Goal: Task Accomplishment & Management: Complete application form

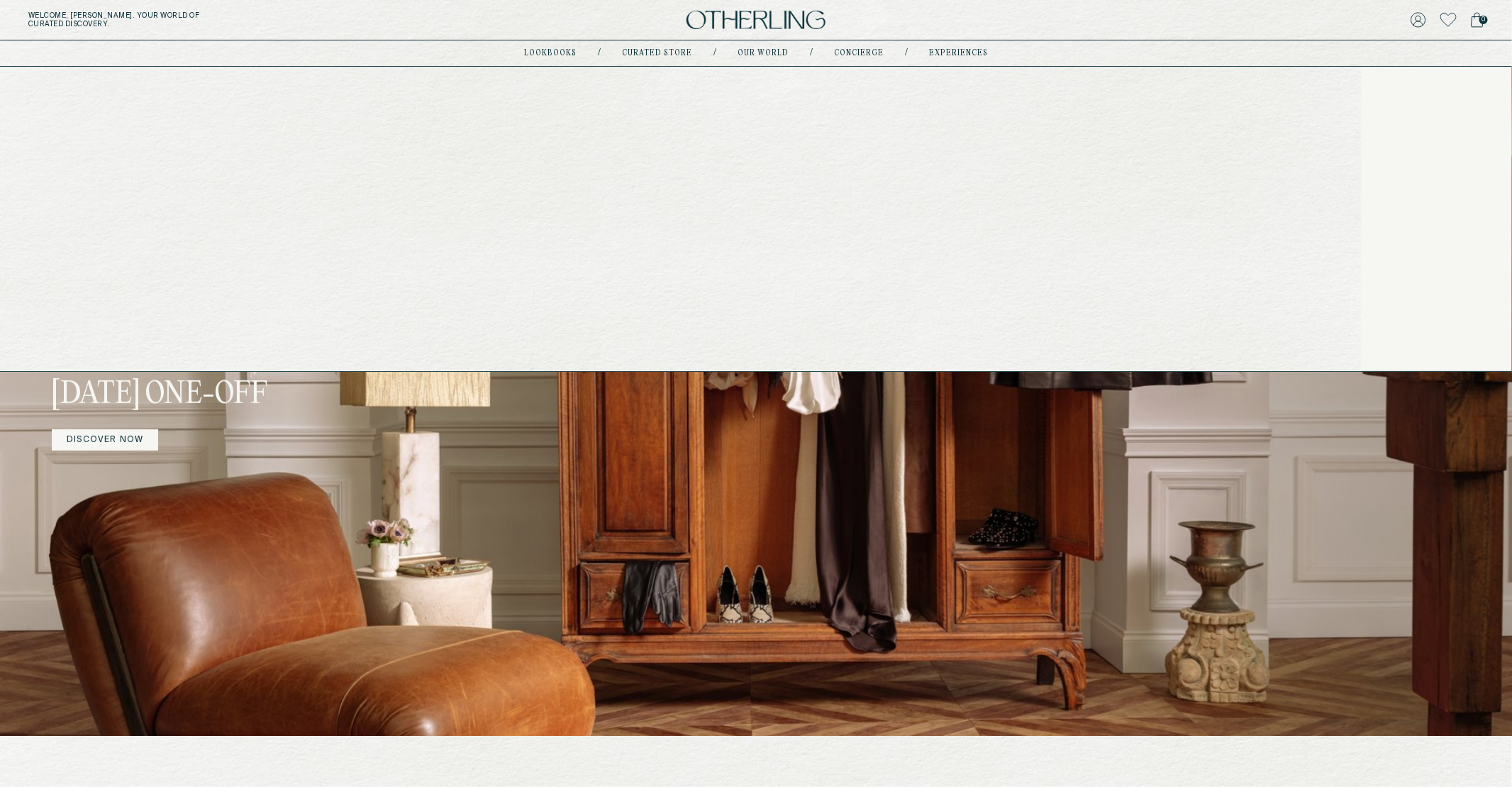
click at [940, 52] on link "experiences" at bounding box center [958, 53] width 59 height 7
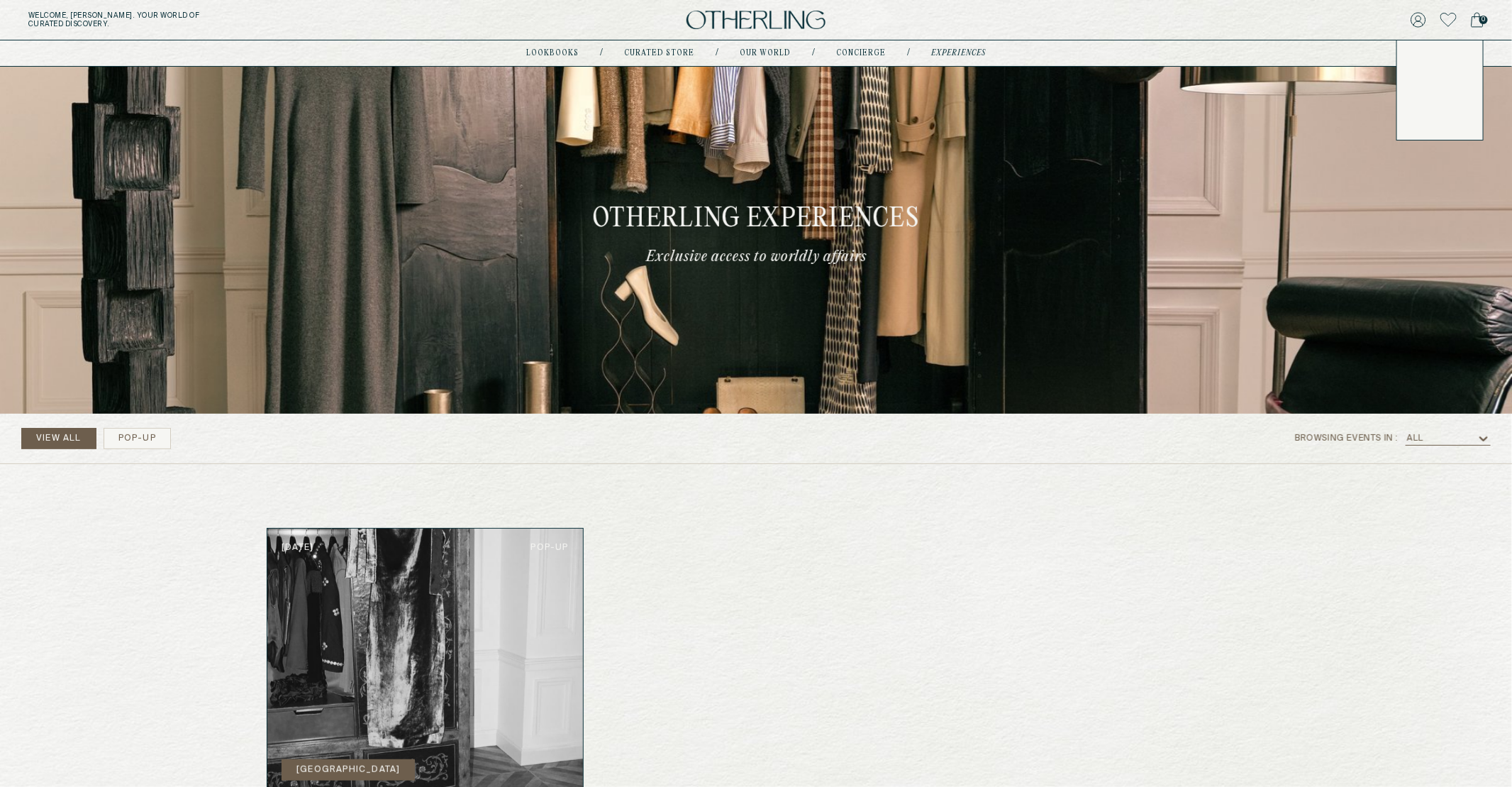
click at [1421, 18] on icon at bounding box center [1418, 20] width 16 height 16
click at [1421, 19] on icon at bounding box center [1418, 20] width 16 height 16
click at [1420, 56] on link "Account" at bounding box center [1439, 61] width 57 height 11
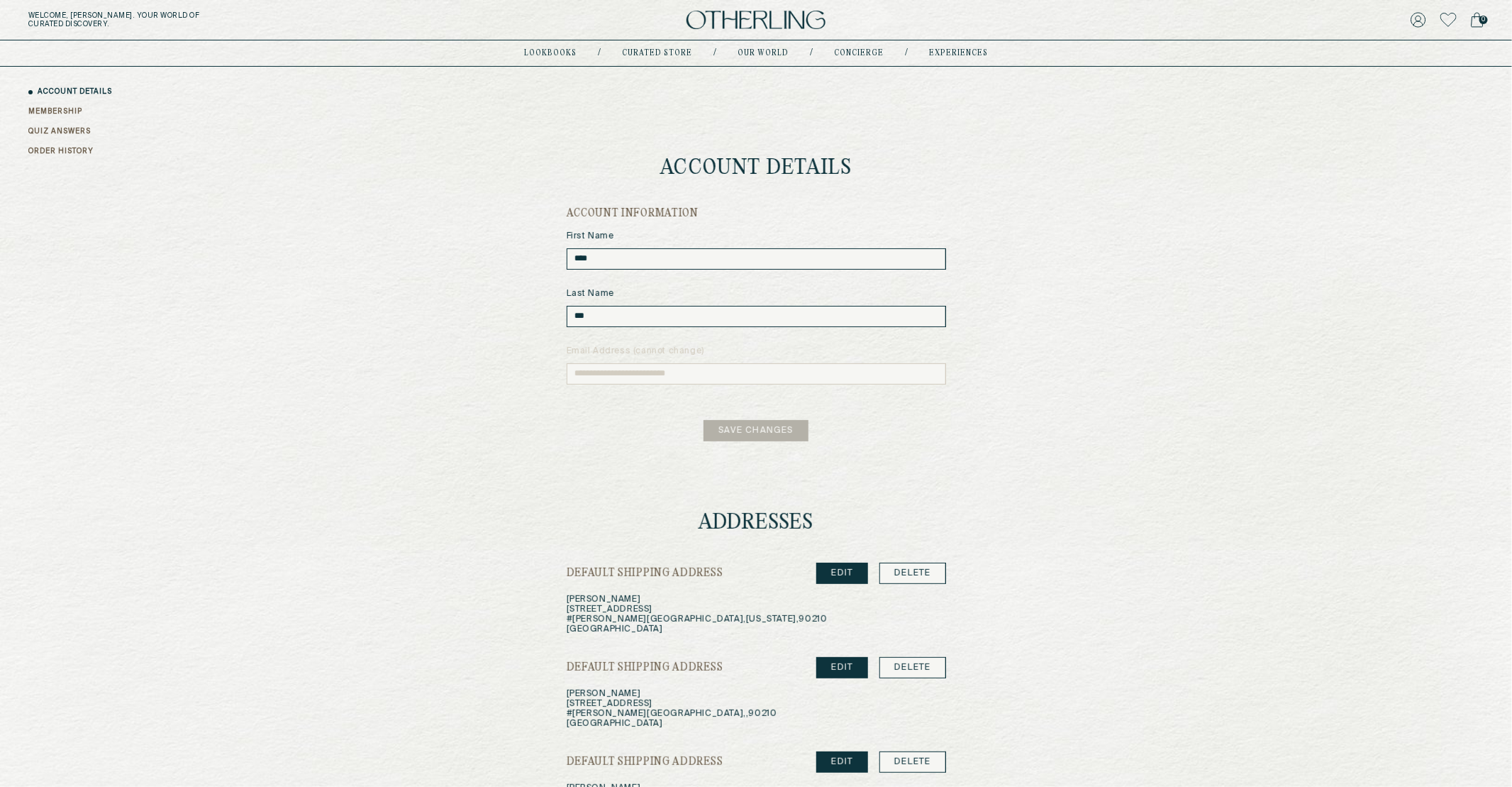
click at [45, 131] on link "QUIZ ANSWERS" at bounding box center [60, 131] width 62 height 11
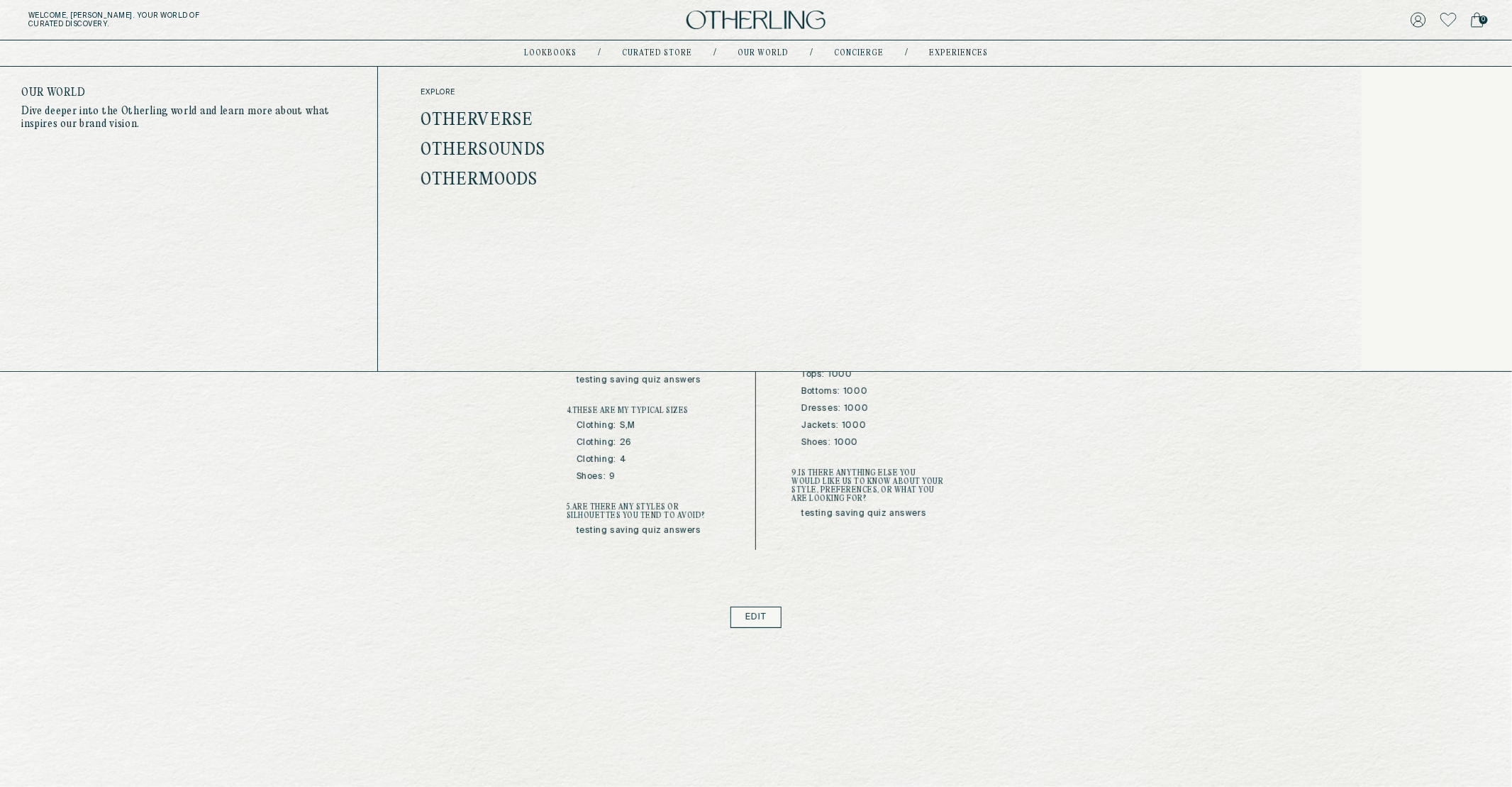
click at [397, 459] on div "Hi, Amy ACCOUNT DETAILS MEMBERSHIP QUIZ ANSWERS ORDER HISTORY Quiz Answers 1 . …" at bounding box center [756, 348] width 1512 height 561
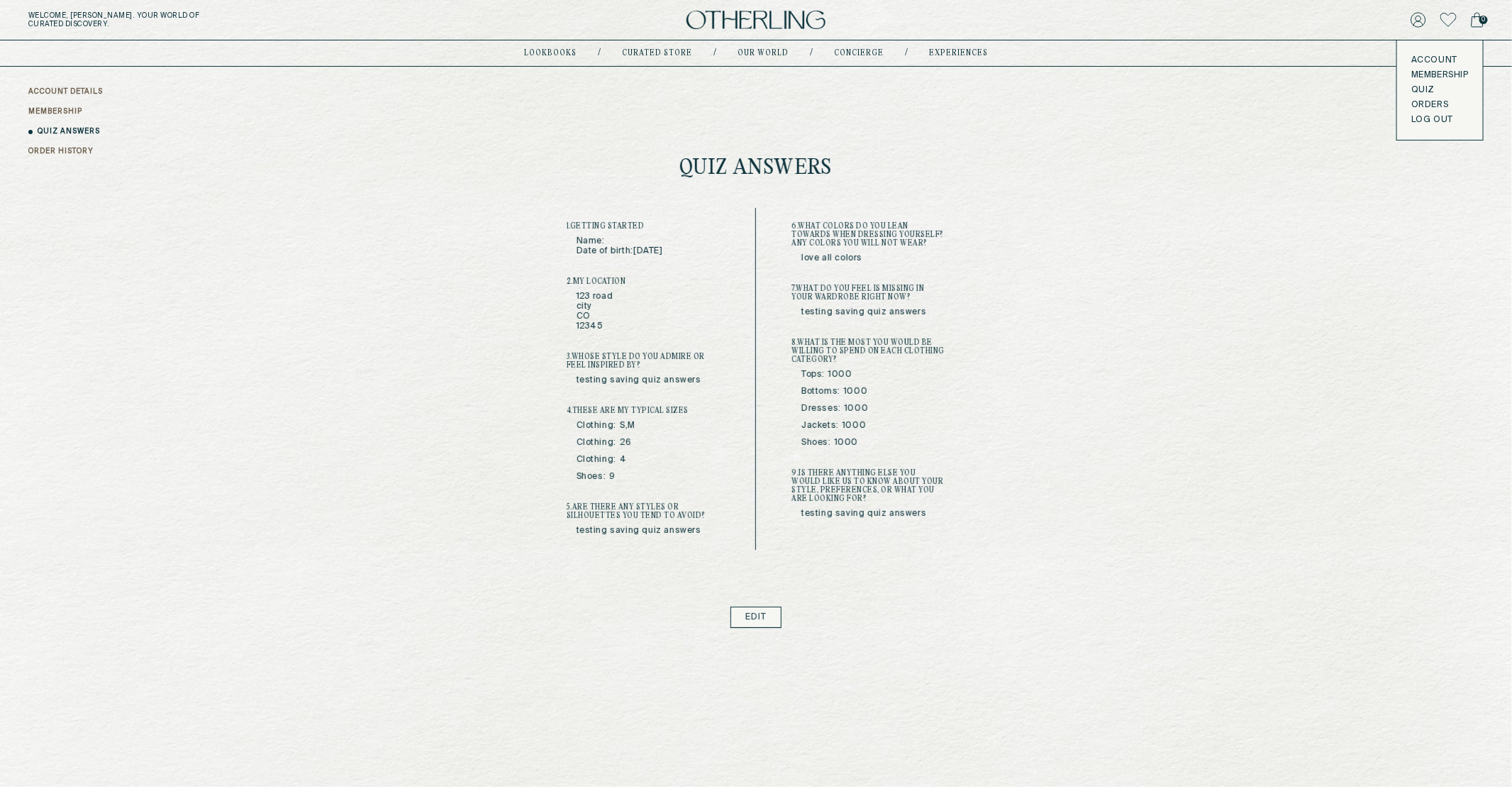
click at [50, 110] on link "MEMBERSHIP" at bounding box center [56, 111] width 54 height 11
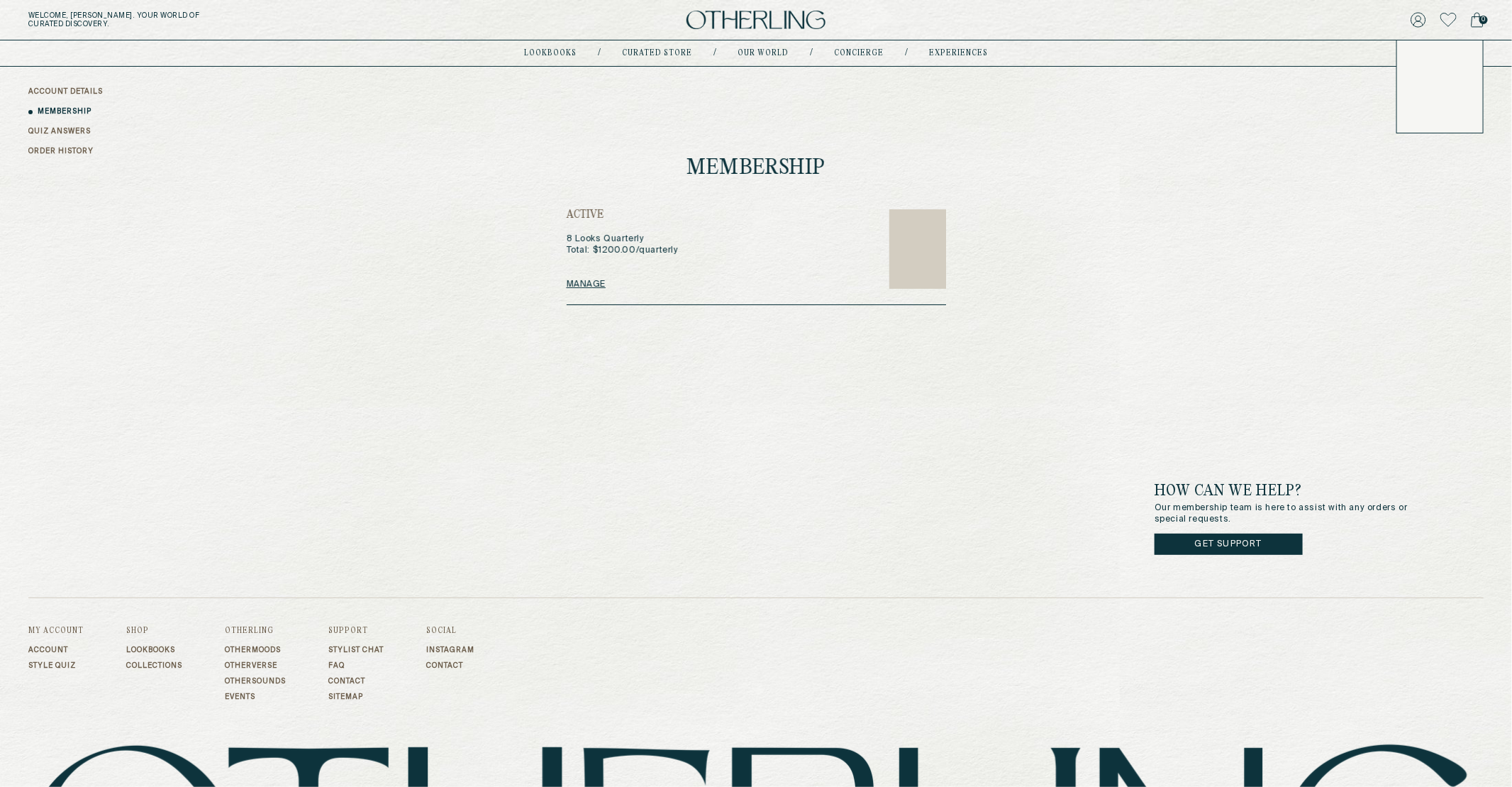
click at [1411, 20] on icon at bounding box center [1418, 20] width 16 height 16
click at [1427, 117] on button "LOG OUT" at bounding box center [1431, 120] width 42 height 11
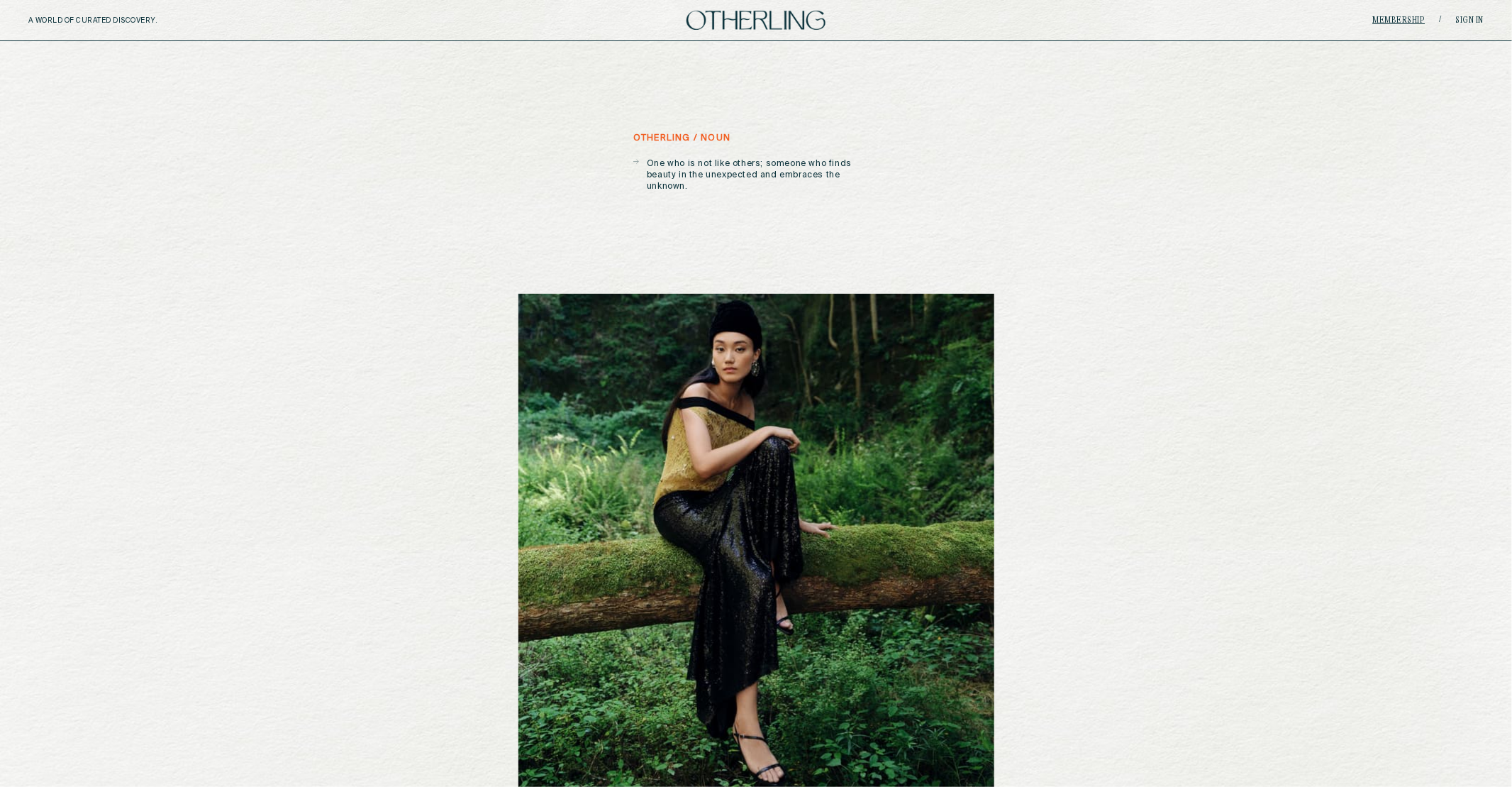
click at [1409, 20] on link "Membership" at bounding box center [1399, 20] width 52 height 8
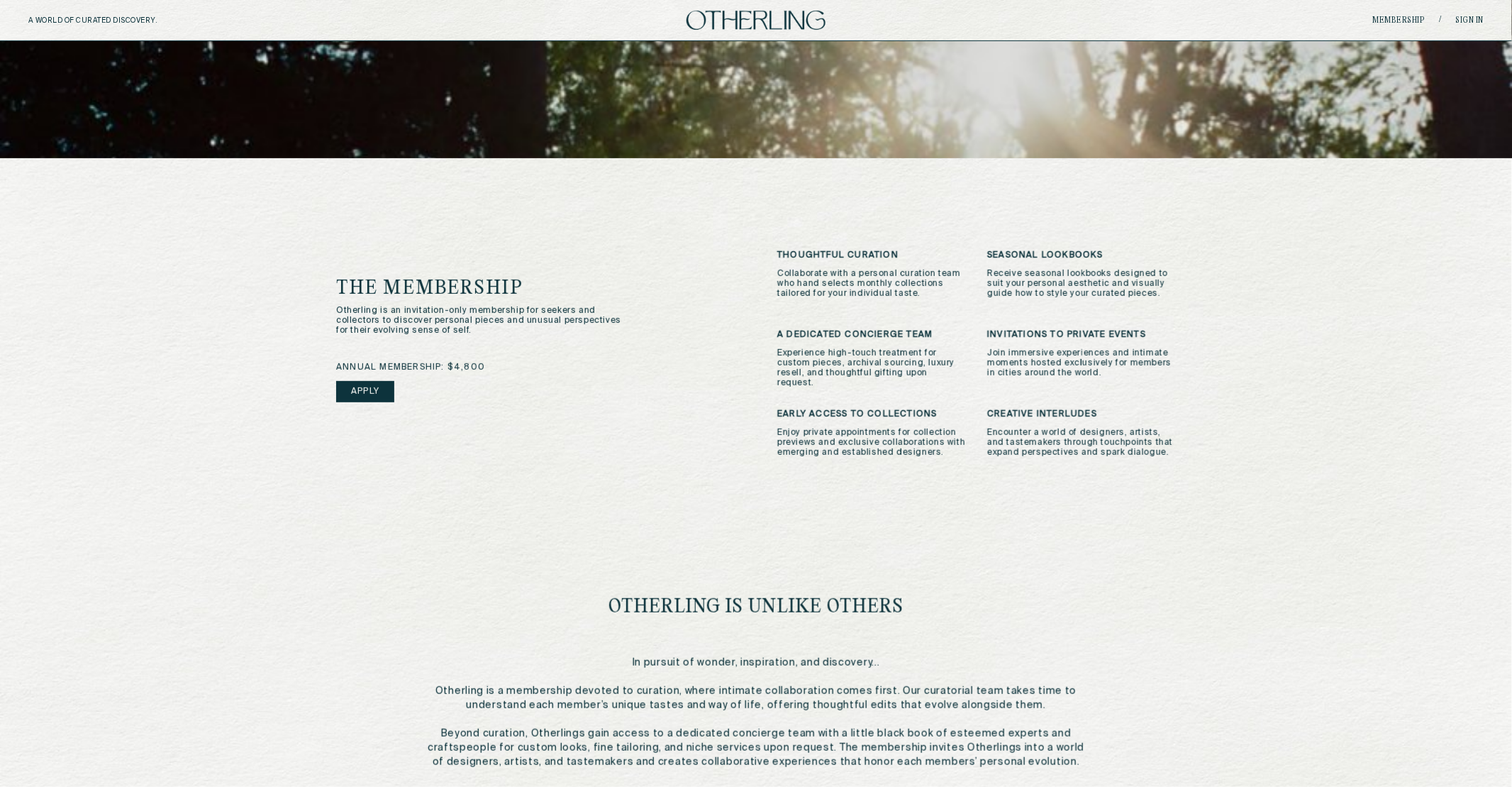
scroll to position [245, 0]
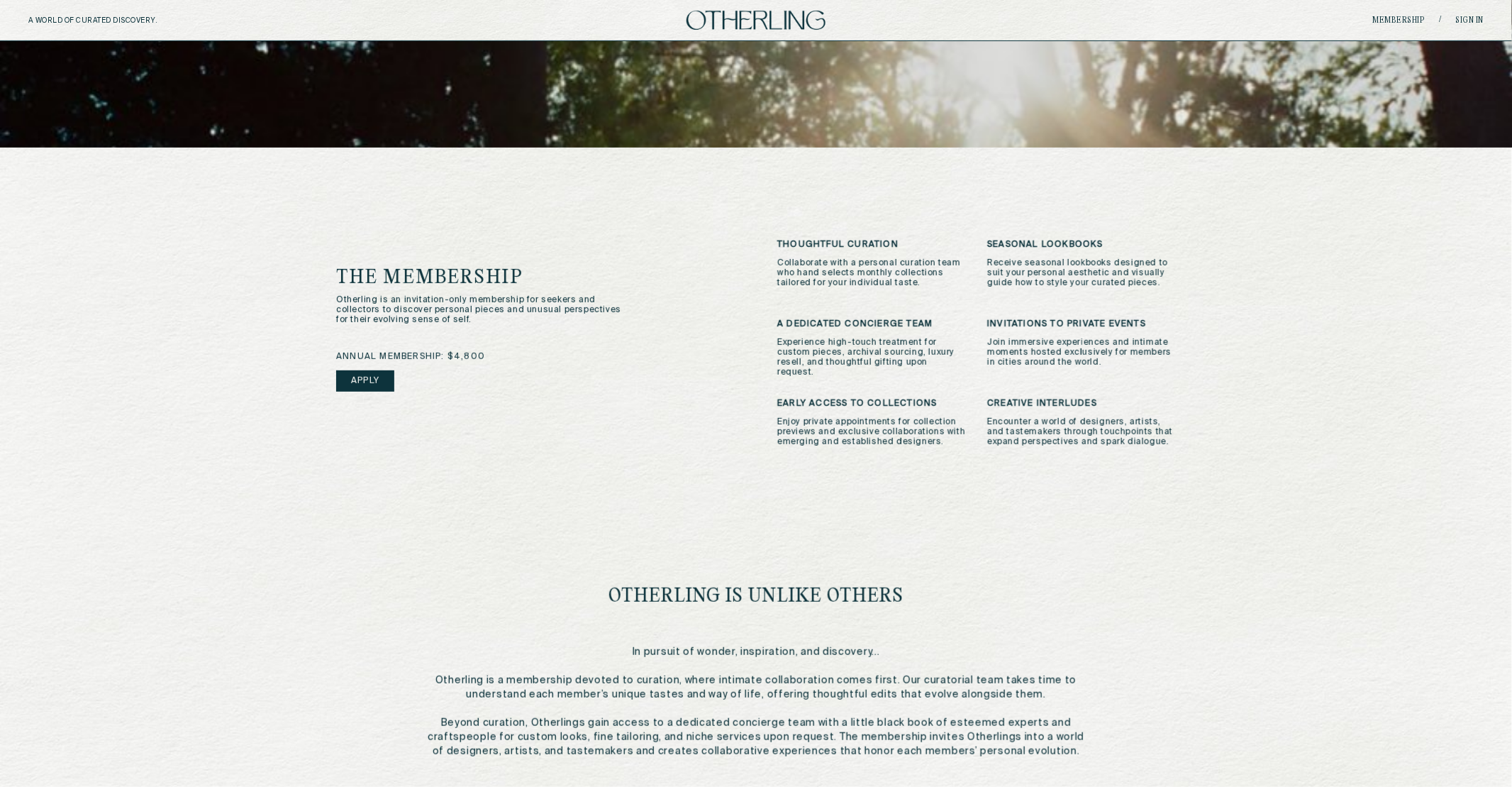
click at [344, 371] on link "Apply" at bounding box center [365, 381] width 58 height 21
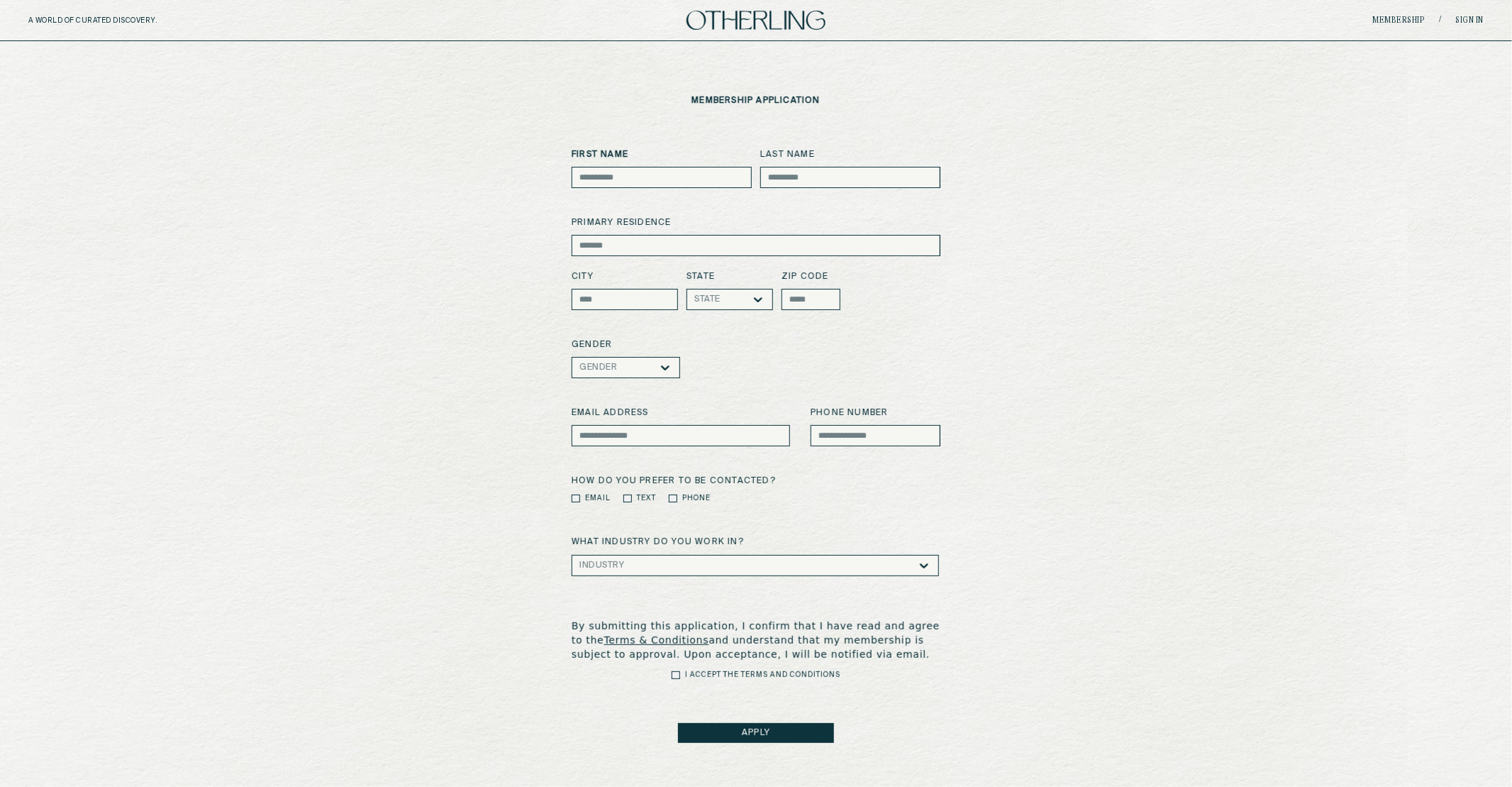
click at [630, 172] on input at bounding box center [662, 178] width 180 height 21
type input "****"
click at [813, 171] on input at bounding box center [850, 178] width 180 height 21
type input "****"
click at [707, 248] on input at bounding box center [756, 245] width 369 height 21
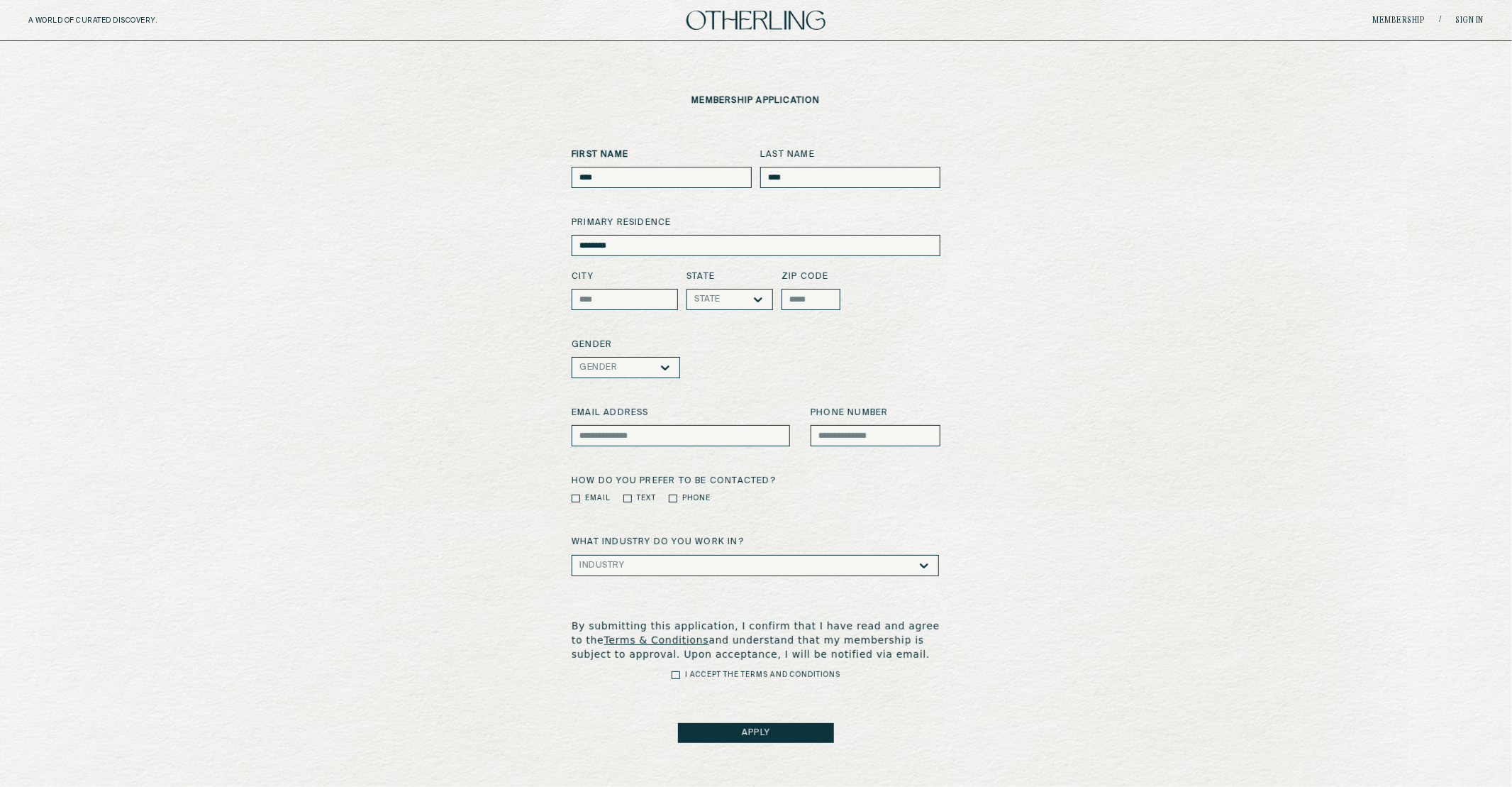
type input "********"
click at [630, 308] on input at bounding box center [625, 299] width 106 height 21
type input "****"
click at [738, 306] on div "State" at bounding box center [722, 299] width 56 height 20
drag, startPoint x: 726, startPoint y: 380, endPoint x: 772, endPoint y: 349, distance: 55.5
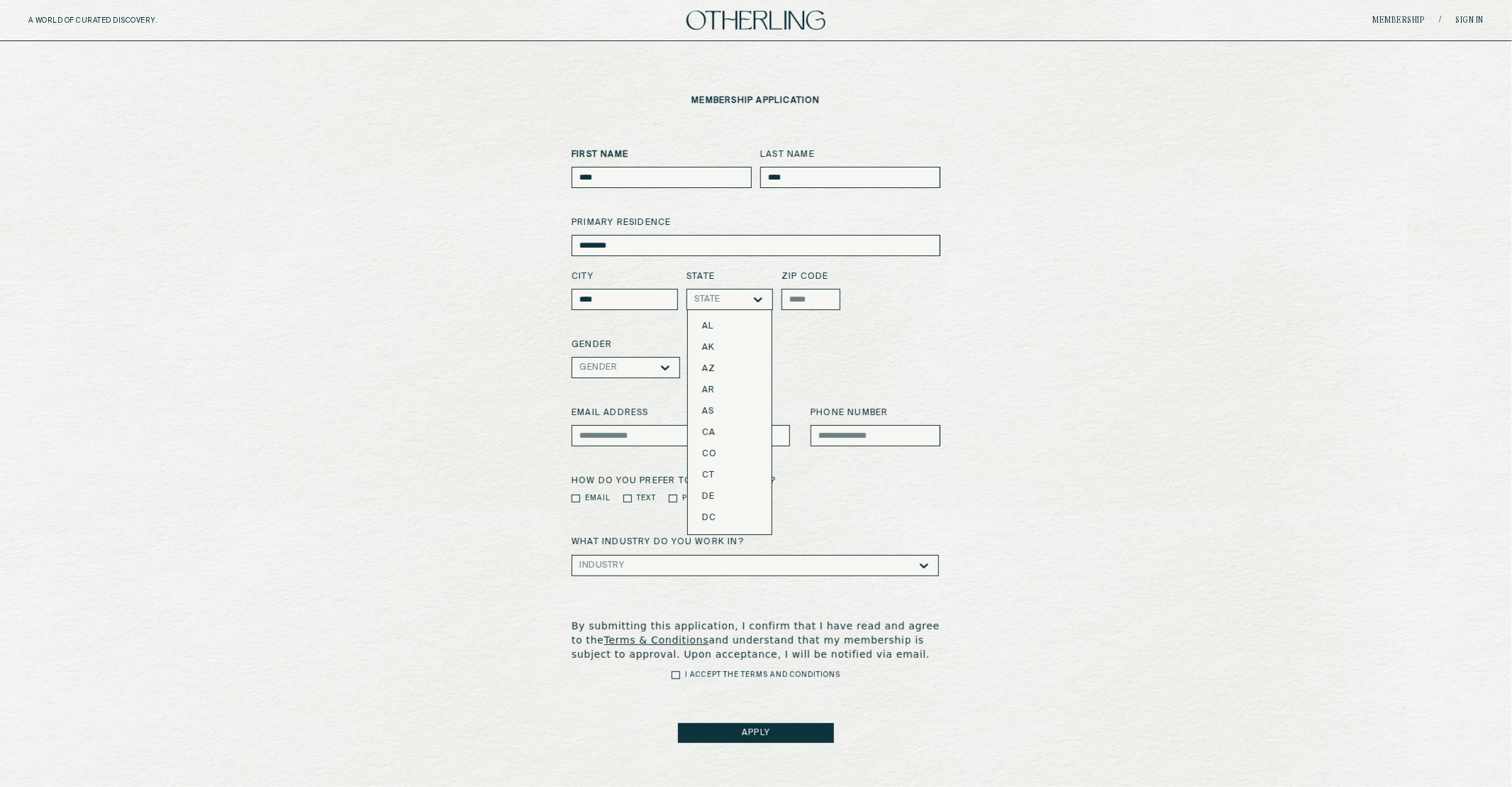
click at [726, 380] on div "AR" at bounding box center [729, 390] width 72 height 21
click at [803, 299] on input at bounding box center [811, 299] width 59 height 21
type input "*****"
click at [638, 368] on div at bounding box center [637, 367] width 41 height 10
click at [648, 398] on div "[DEMOGRAPHIC_DATA]" at bounding box center [626, 394] width 78 height 10
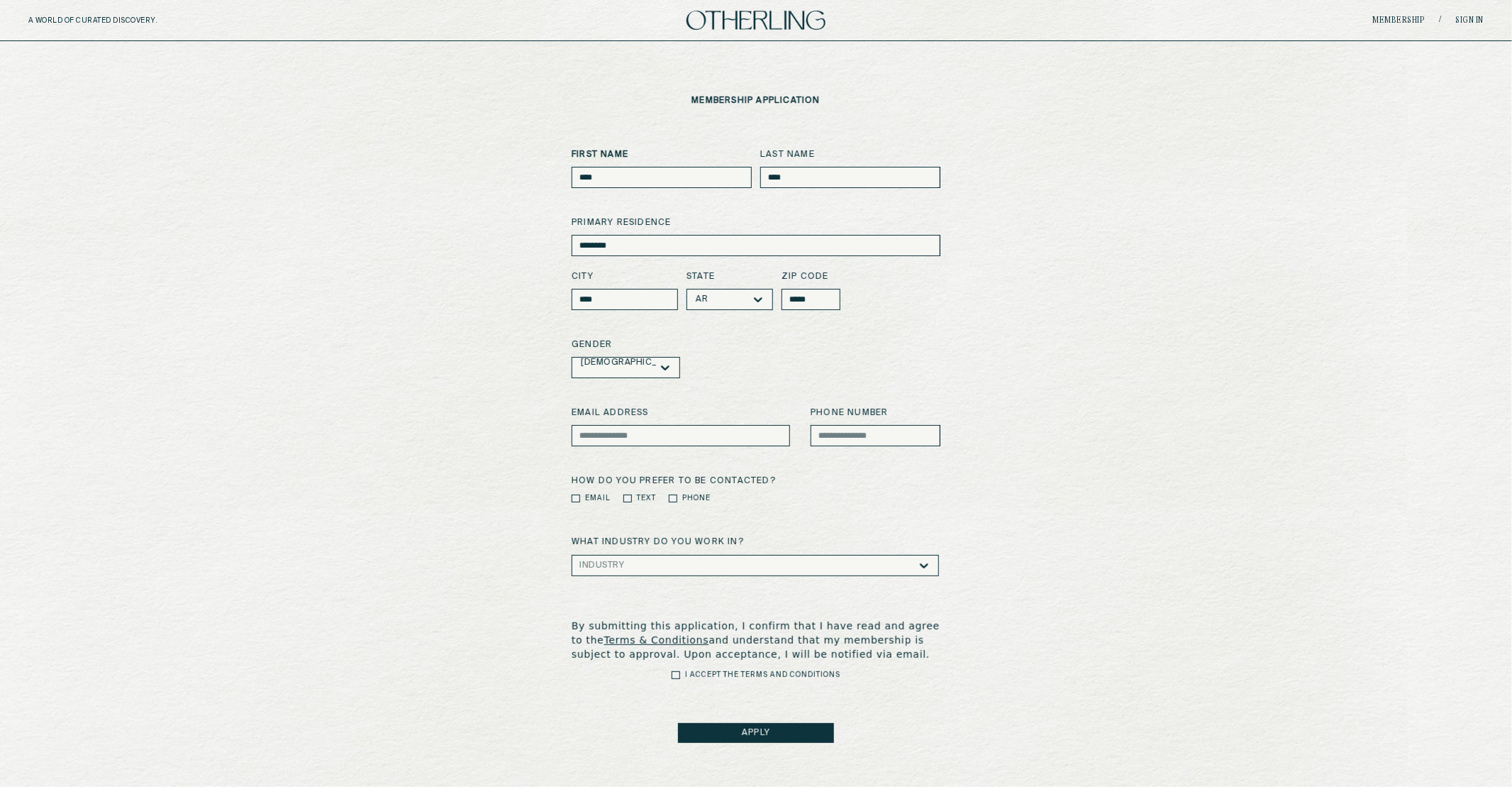
click at [692, 429] on input at bounding box center [680, 435] width 218 height 21
type input "**********"
click at [835, 435] on input at bounding box center [875, 435] width 130 height 21
type input "**********"
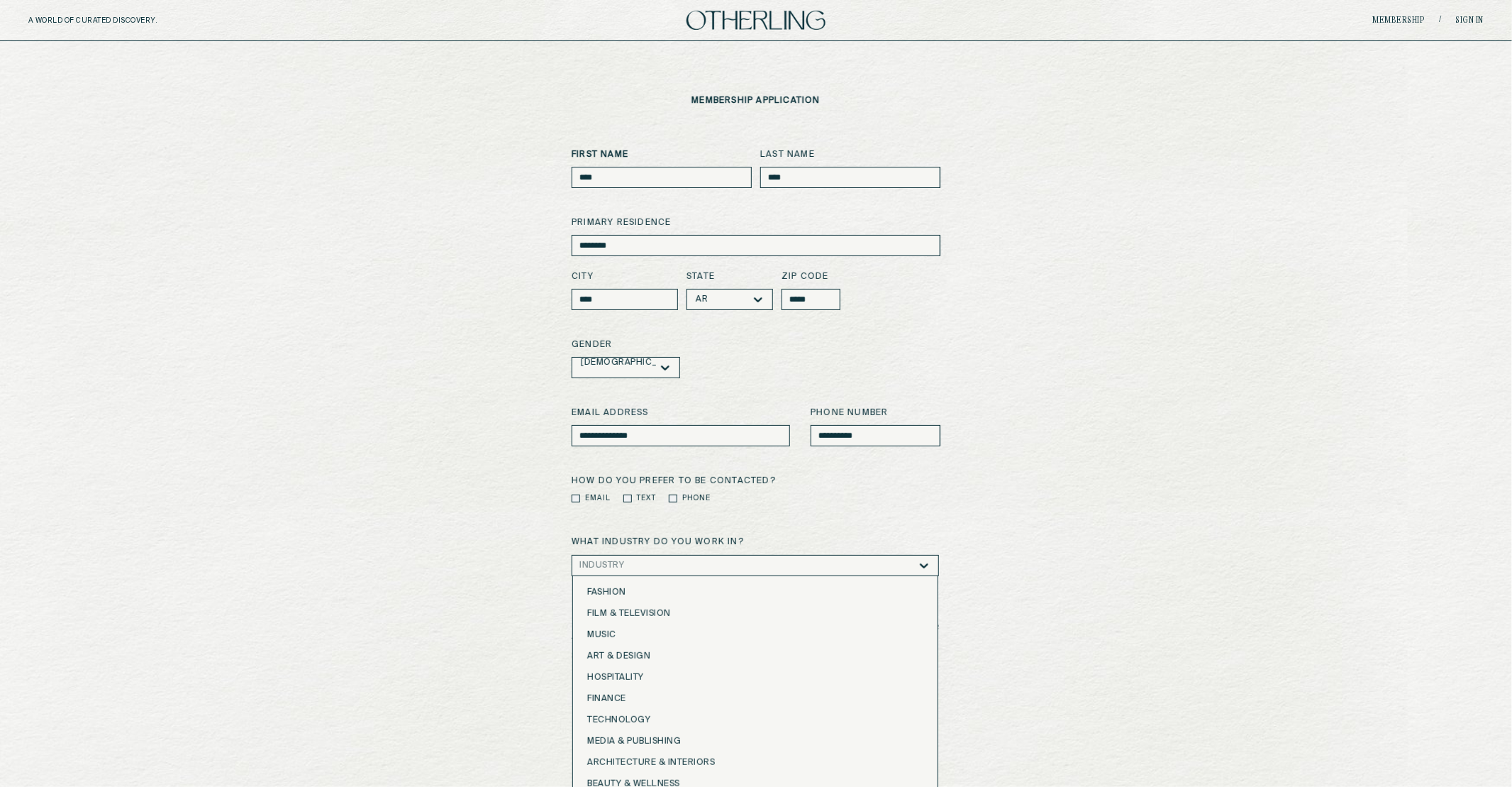
scroll to position [13, 0]
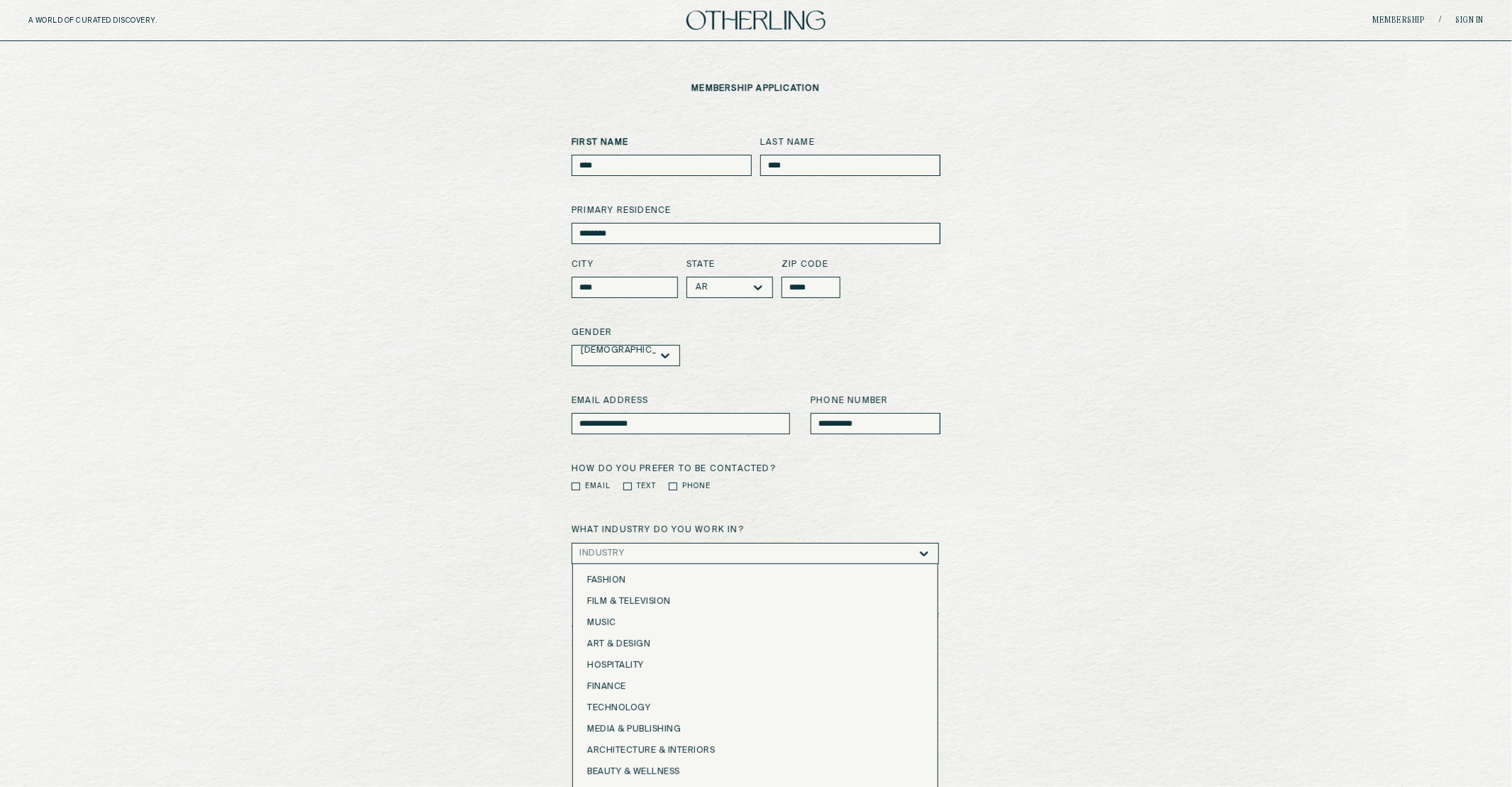
click at [703, 564] on div "Fashion, 1 of 16. 16 results available. Use Up and Down to choose options, pres…" at bounding box center [755, 553] width 367 height 21
click at [707, 638] on div "Art & Design" at bounding box center [755, 643] width 336 height 10
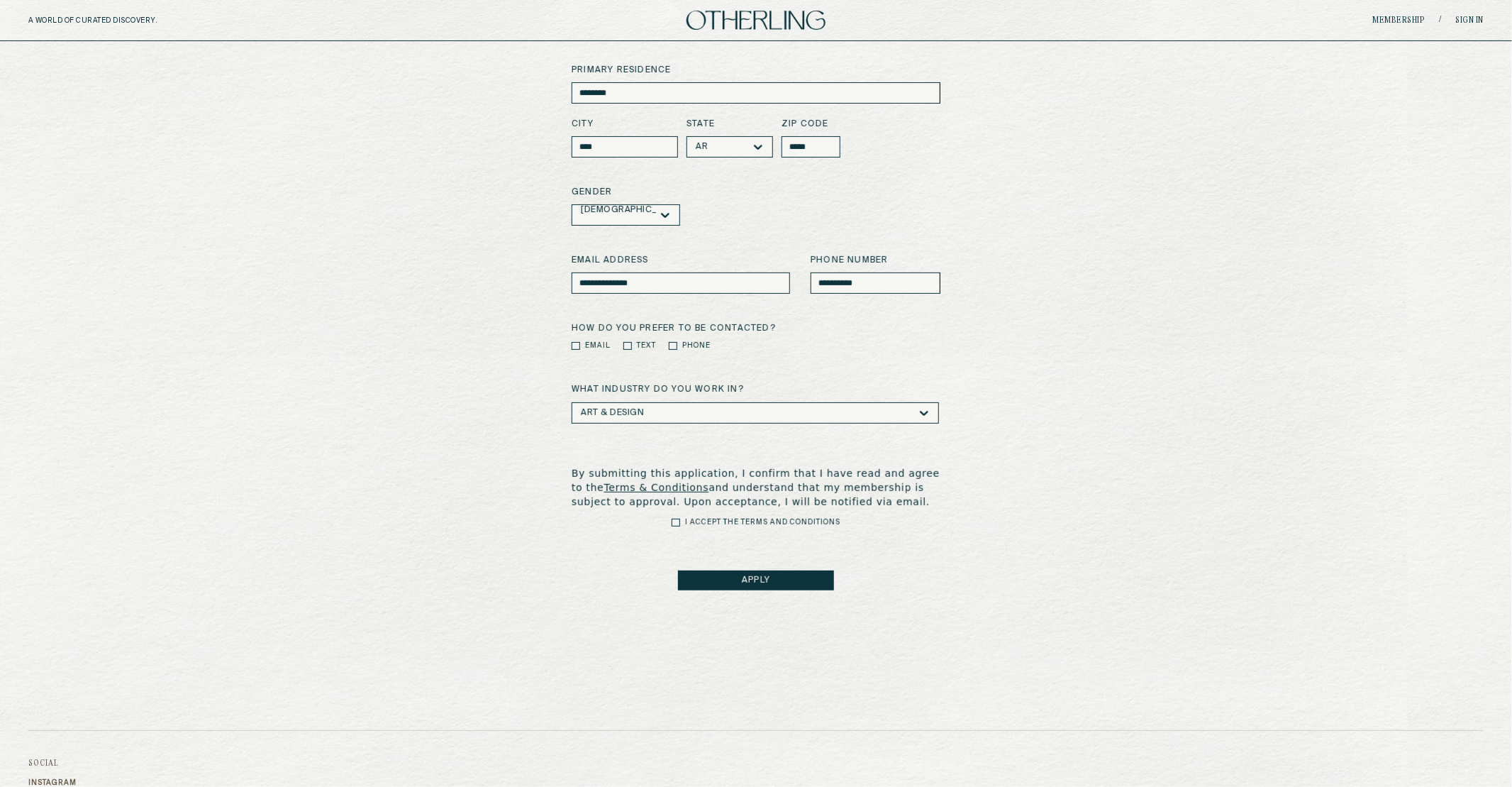
scroll to position [287, 0]
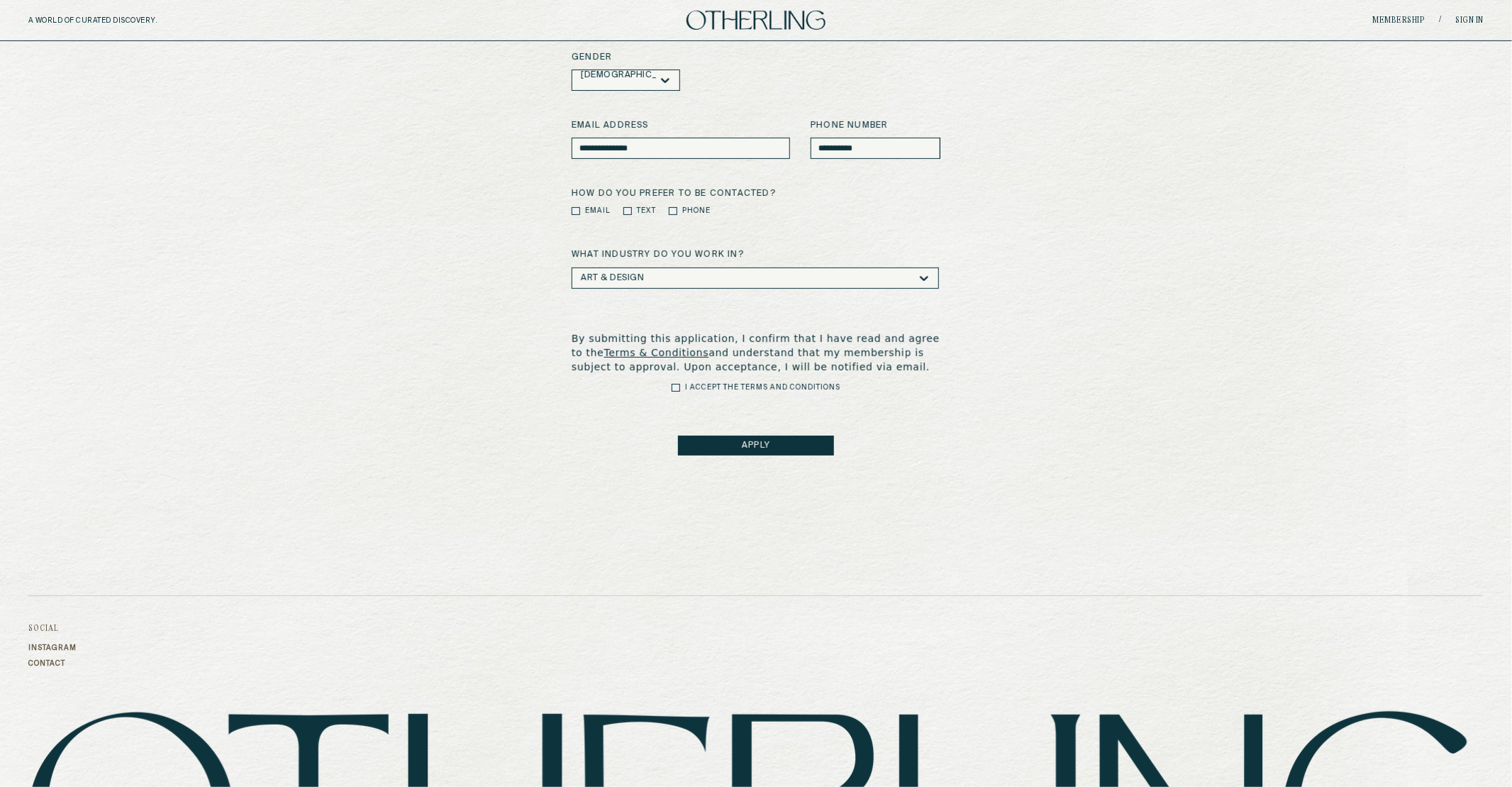
click at [741, 440] on button "APPLY" at bounding box center [756, 445] width 156 height 20
